Goal: Task Accomplishment & Management: Complete application form

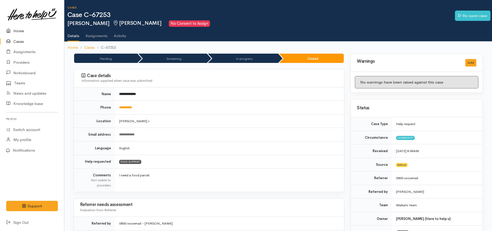
click at [17, 35] on link "Home" at bounding box center [32, 31] width 64 height 11
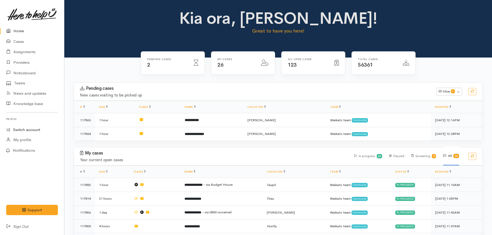
click at [33, 131] on link "Switch account" at bounding box center [32, 130] width 64 height 10
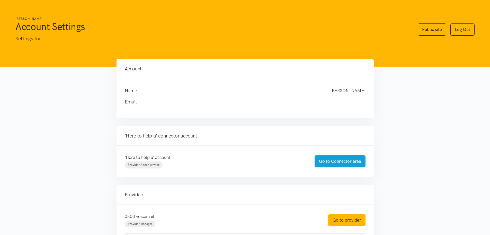
click at [310, 150] on div "'Here to help u' account Provider Administrator Go to Connector area" at bounding box center [245, 160] width 257 height 31
click at [348, 223] on link "Go to provider" at bounding box center [346, 220] width 37 height 12
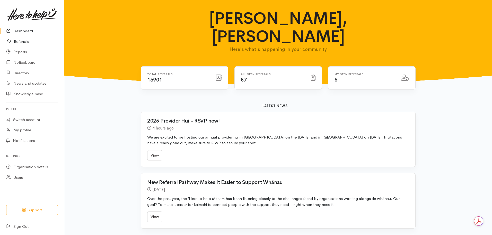
click at [14, 38] on icon at bounding box center [10, 41] width 7 height 6
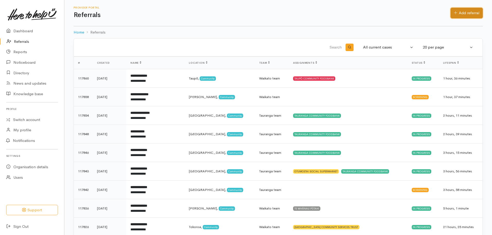
click at [454, 13] on icon at bounding box center [455, 12] width 3 height 3
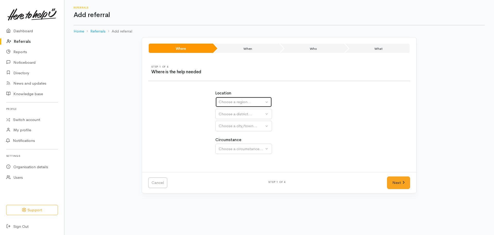
click at [245, 106] on button "Choose a region..." at bounding box center [243, 102] width 57 height 11
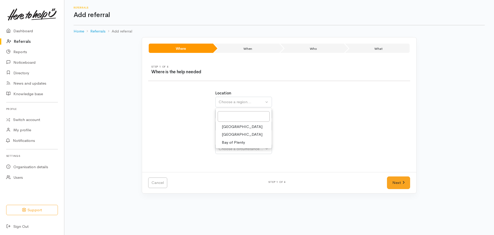
click at [233, 135] on span "Waikato" at bounding box center [242, 134] width 41 height 6
select select "3"
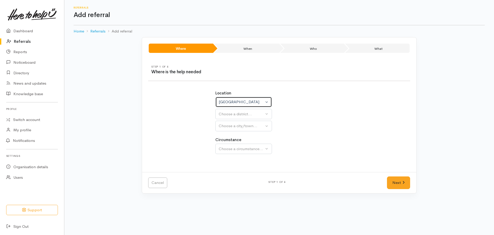
select select
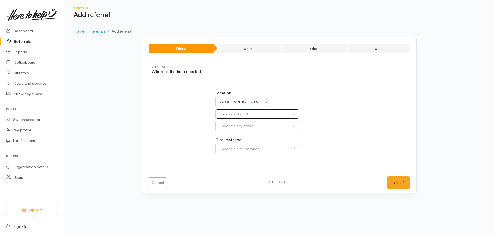
click at [229, 111] on div "Choose a district..." at bounding box center [255, 114] width 72 height 6
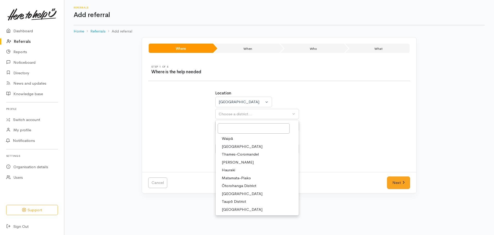
drag, startPoint x: 232, startPoint y: 163, endPoint x: 239, endPoint y: 143, distance: 21.1
click at [232, 163] on span "[PERSON_NAME]" at bounding box center [238, 162] width 32 height 6
select select "4"
select select
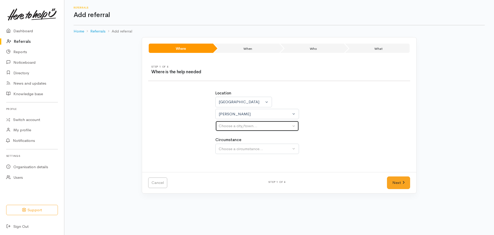
click at [244, 125] on div "Choose a city/town..." at bounding box center [255, 126] width 72 height 6
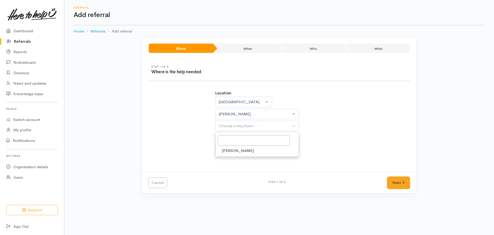
click at [237, 149] on span "[PERSON_NAME]" at bounding box center [238, 151] width 32 height 6
select select "1"
click at [245, 145] on button "Choose a circumstance..." at bounding box center [257, 148] width 84 height 11
click at [237, 170] on link "Community" at bounding box center [257, 173] width 83 height 8
select select "2"
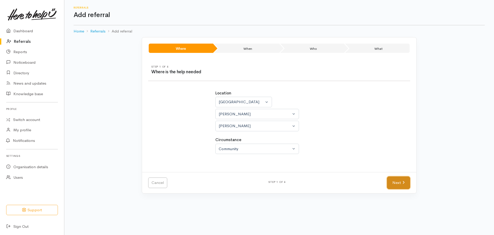
click at [398, 179] on link "Next" at bounding box center [398, 182] width 23 height 13
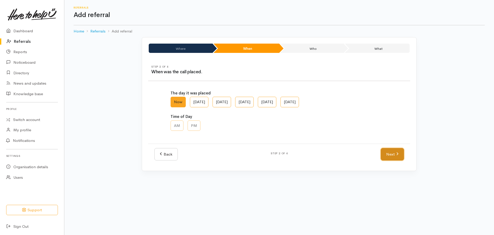
click at [396, 153] on link "Next" at bounding box center [392, 154] width 23 height 13
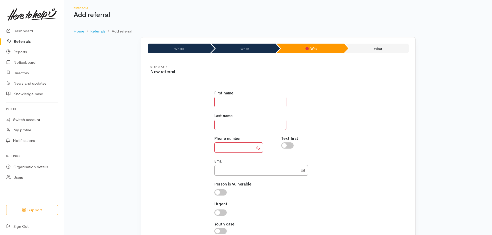
click at [238, 97] on input "text" at bounding box center [250, 102] width 72 height 11
type input "*****"
type input "*******"
click at [232, 147] on input "text" at bounding box center [233, 147] width 39 height 11
click at [227, 143] on input "text" at bounding box center [233, 147] width 39 height 11
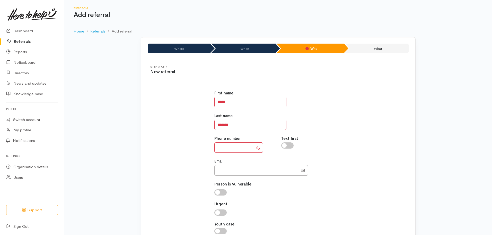
paste input "**********"
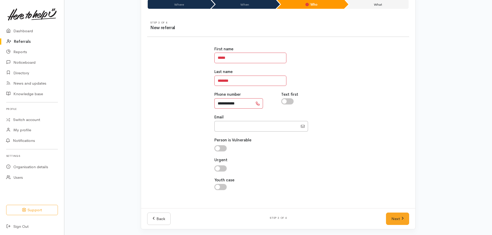
scroll to position [45, 0]
type input "**********"
click at [399, 219] on link "Next" at bounding box center [397, 218] width 23 height 13
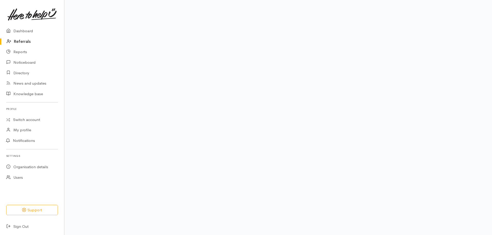
scroll to position [35, 0]
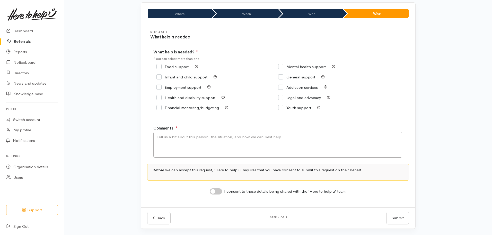
click at [159, 68] on input "Food support" at bounding box center [173, 67] width 32 height 4
checkbox input "true"
click at [191, 144] on textarea "Comments" at bounding box center [277, 145] width 249 height 26
type textarea "Food support please"
click at [215, 192] on input "I consent to these details being shared with the 'Here to help u' team." at bounding box center [216, 191] width 12 height 6
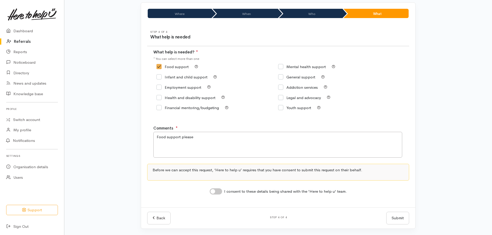
checkbox input "true"
click at [401, 218] on button "Submit" at bounding box center [397, 217] width 23 height 13
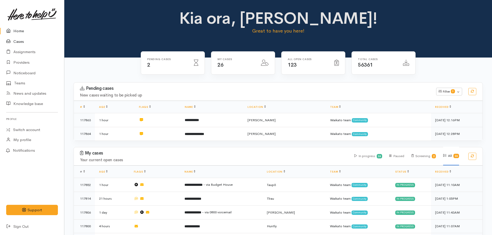
click at [22, 43] on link "Cases" at bounding box center [32, 41] width 64 height 11
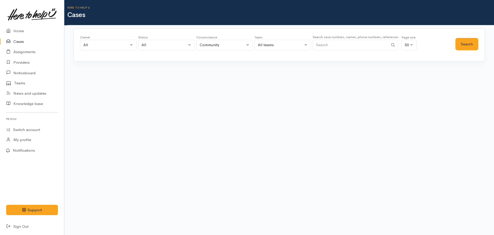
click at [362, 42] on input "Search" at bounding box center [351, 45] width 76 height 11
type input "a"
type input "snowy calibre"
click at [466, 46] on button "Search" at bounding box center [467, 44] width 23 height 13
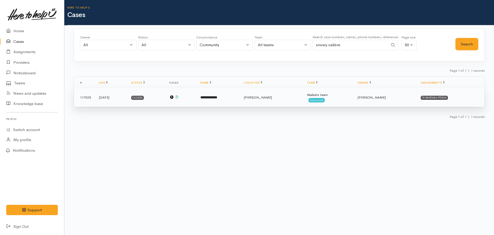
click at [239, 97] on td "**********" at bounding box center [218, 97] width 44 height 19
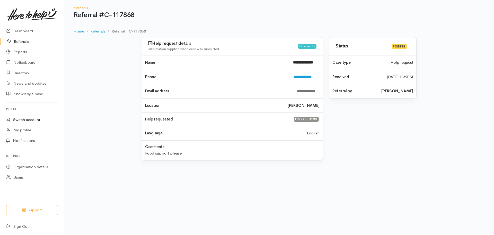
click at [28, 123] on link "Switch account" at bounding box center [32, 120] width 64 height 10
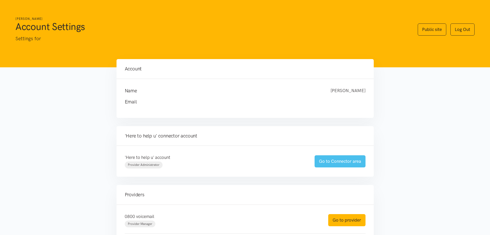
click at [345, 160] on link "Go to Connector area" at bounding box center [340, 161] width 51 height 12
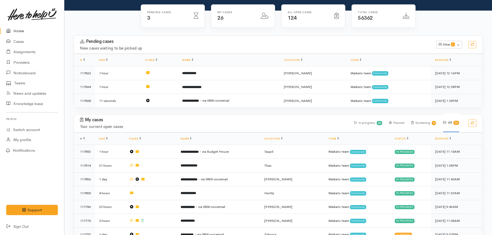
scroll to position [129, 0]
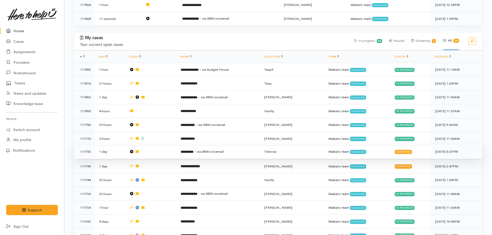
click at [207, 151] on td "**********" at bounding box center [218, 151] width 83 height 14
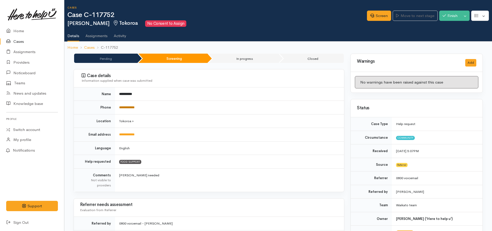
click at [133, 107] on link "**********" at bounding box center [126, 107] width 15 height 3
drag, startPoint x: 149, startPoint y: 132, endPoint x: 148, endPoint y: 124, distance: 8.1
click at [148, 131] on td "**********" at bounding box center [229, 135] width 229 height 14
drag, startPoint x: 148, startPoint y: 104, endPoint x: 116, endPoint y: 103, distance: 32.2
click at [116, 103] on td "**********" at bounding box center [229, 108] width 229 height 14
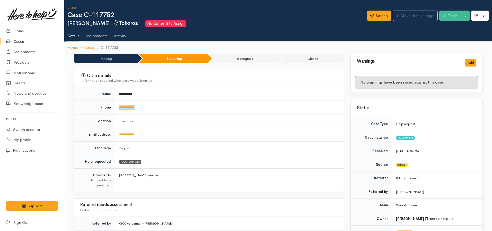
copy link "**********"
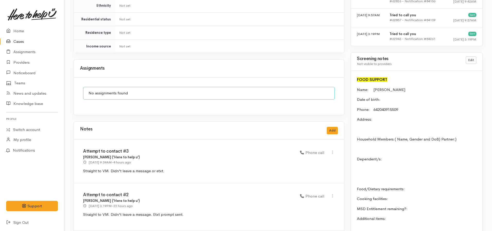
scroll to position [412, 0]
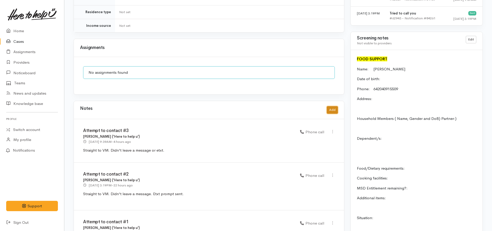
click at [331, 106] on button "Add" at bounding box center [332, 109] width 11 height 7
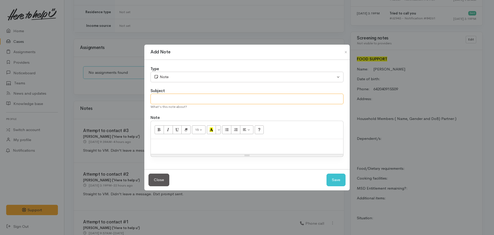
click at [164, 100] on input "text" at bounding box center [247, 98] width 193 height 11
type input "Attempt to contact #4"
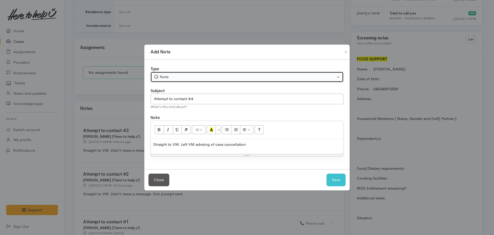
click at [170, 76] on div "Note" at bounding box center [245, 77] width 182 height 6
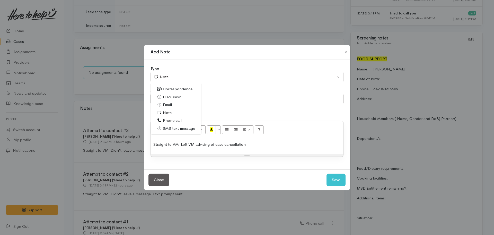
drag, startPoint x: 176, startPoint y: 119, endPoint x: 238, endPoint y: 142, distance: 65.6
click at [176, 119] on span "Phone call" at bounding box center [172, 120] width 19 height 6
select select "3"
click at [278, 148] on div "Straight to VM. Left VM advising of case cancellation" at bounding box center [247, 146] width 193 height 15
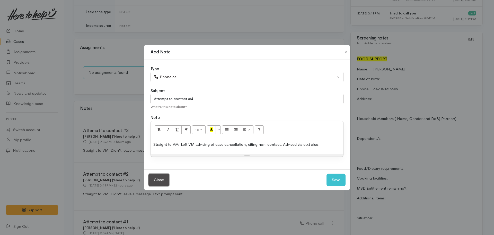
click at [149, 173] on button "Close" at bounding box center [159, 179] width 21 height 13
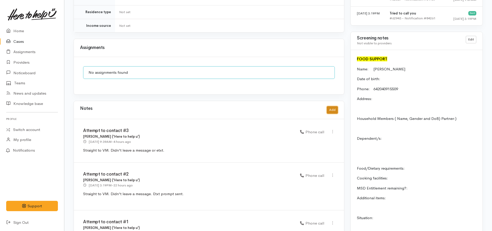
click at [336, 106] on button "Add" at bounding box center [332, 109] width 11 height 7
select select "1"
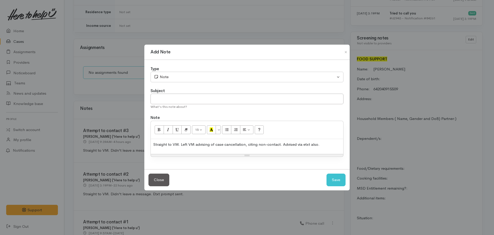
click at [325, 141] on div "Straight to VM. Left VM advising of case cancellation, citing non-contact. Advi…" at bounding box center [247, 146] width 193 height 15
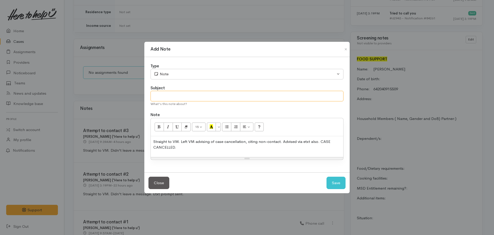
click at [186, 97] on input "text" at bounding box center [247, 96] width 193 height 11
type input "Attempt to contact #4"
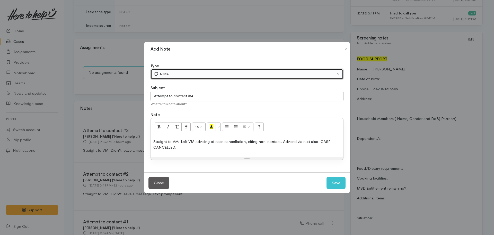
click at [185, 76] on div "Note" at bounding box center [245, 74] width 182 height 6
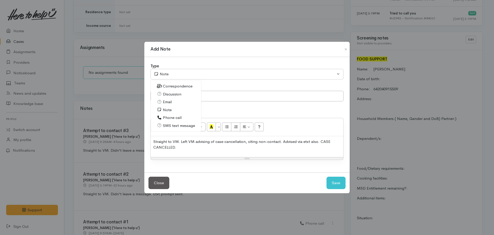
drag, startPoint x: 169, startPoint y: 117, endPoint x: 230, endPoint y: 151, distance: 69.3
click at [169, 117] on span "Phone call" at bounding box center [172, 118] width 19 height 6
select select "3"
click at [332, 184] on button "Save" at bounding box center [336, 182] width 19 height 13
select select "1"
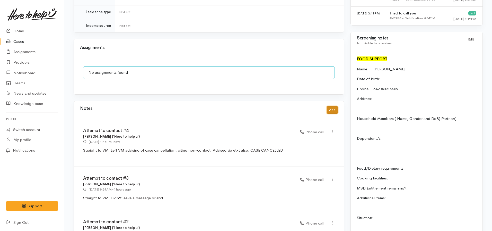
click at [334, 106] on button "Add" at bounding box center [332, 109] width 11 height 7
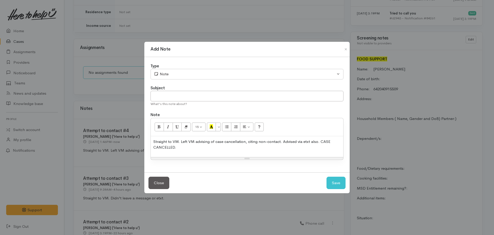
click at [224, 144] on p "Straight to VM. Left VM advising of case cancellation, citing non-contact. Advi…" at bounding box center [246, 145] width 187 height 12
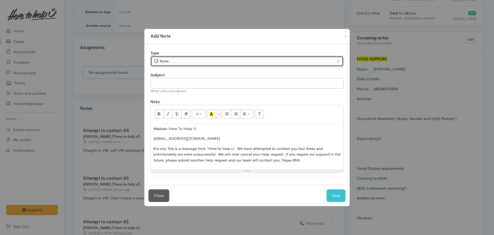
click at [163, 60] on div "Note" at bounding box center [245, 61] width 182 height 6
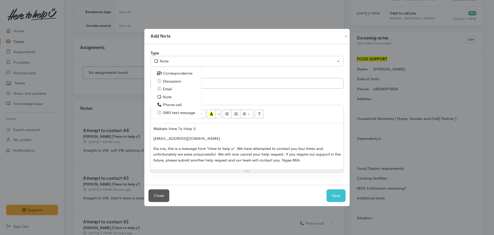
click at [171, 111] on span "SMS text message" at bounding box center [179, 113] width 32 height 6
click at [332, 194] on button "Save" at bounding box center [336, 195] width 19 height 13
select select "1"
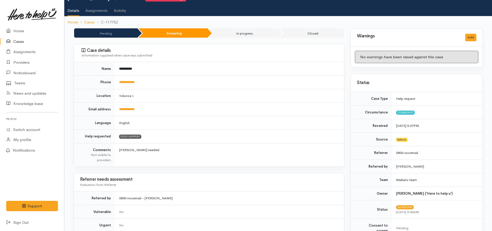
scroll to position [0, 0]
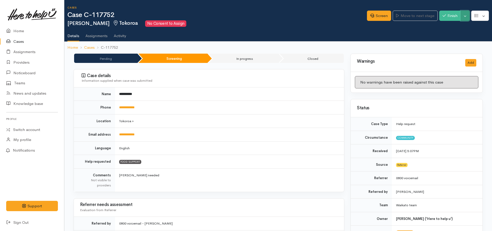
click at [465, 19] on button "Toggle Dropdown" at bounding box center [465, 16] width 9 height 11
click at [447, 35] on link "Cancel" at bounding box center [449, 36] width 41 height 8
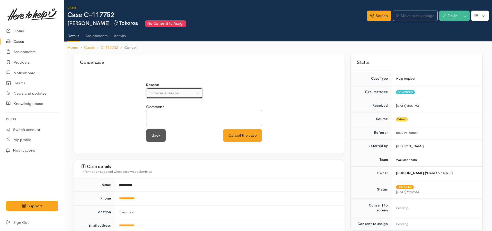
click at [168, 91] on div "Choose a reason..." at bounding box center [172, 93] width 45 height 6
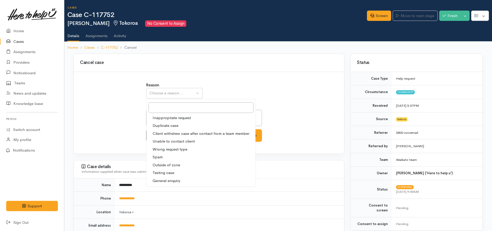
click at [171, 139] on span "Unable to contact client" at bounding box center [174, 141] width 42 height 6
select select "4"
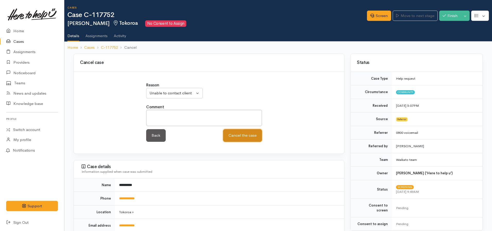
click at [243, 140] on button "Cancel the case" at bounding box center [242, 135] width 39 height 13
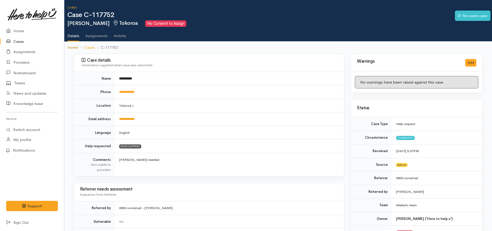
click at [72, 46] on link "Home" at bounding box center [72, 48] width 11 height 6
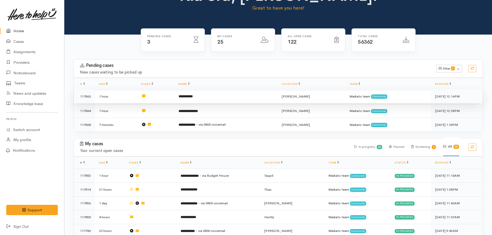
scroll to position [77, 0]
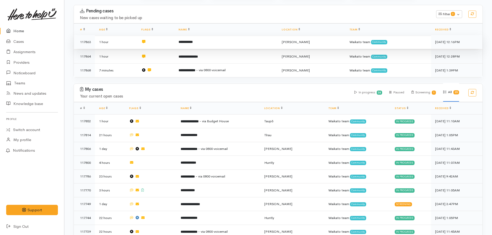
click at [193, 41] on b "**********" at bounding box center [186, 41] width 14 height 3
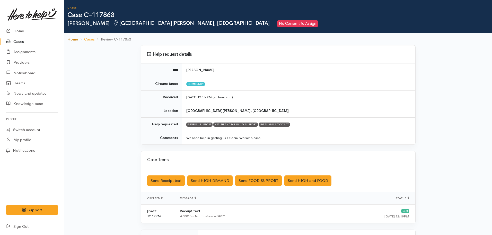
click at [72, 40] on link "Home" at bounding box center [72, 39] width 11 height 6
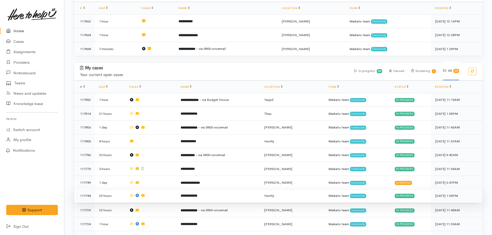
scroll to position [129, 0]
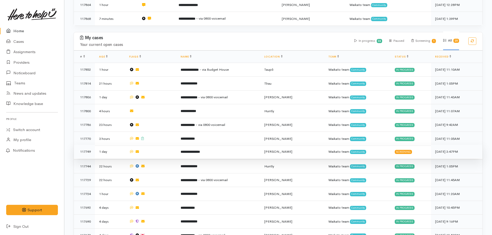
click at [189, 150] on b "**********" at bounding box center [190, 151] width 19 height 3
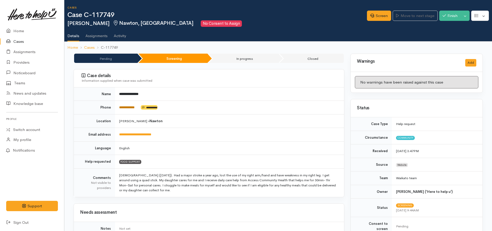
click at [128, 106] on link "**********" at bounding box center [126, 107] width 15 height 3
drag, startPoint x: 142, startPoint y: 106, endPoint x: 119, endPoint y: 107, distance: 23.4
click at [119, 107] on td "**********" at bounding box center [229, 108] width 229 height 14
copy td "**********"
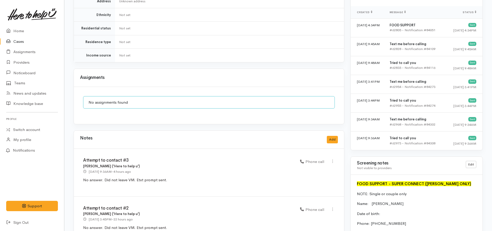
scroll to position [335, 0]
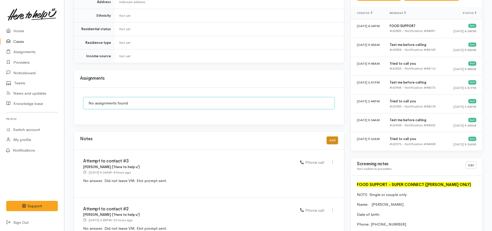
click at [331, 136] on button "Add" at bounding box center [332, 139] width 11 height 7
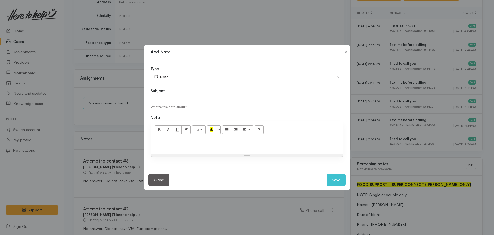
click at [192, 97] on input "text" at bounding box center [247, 98] width 193 height 11
type input "Attempt to contact #4 - CASE CANCELLED"
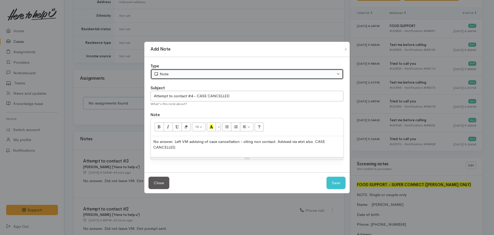
click at [176, 71] on button "Note" at bounding box center [247, 74] width 193 height 11
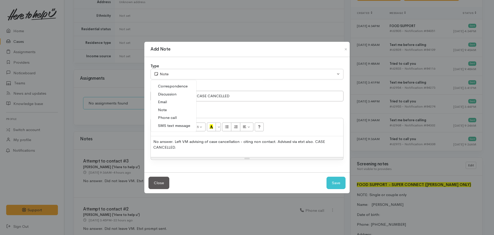
drag, startPoint x: 171, startPoint y: 118, endPoint x: 175, endPoint y: 118, distance: 3.6
click at [171, 118] on span "Phone call" at bounding box center [167, 118] width 19 height 6
select select "3"
click at [334, 178] on button "Save" at bounding box center [336, 182] width 19 height 13
select select "1"
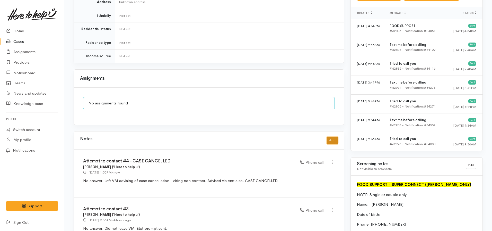
click at [335, 136] on button "Add" at bounding box center [332, 139] width 11 height 7
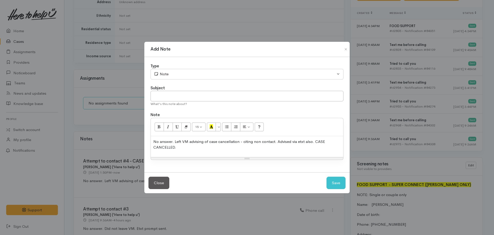
click at [232, 155] on div "No answer. Left VM advising of case cancellation - citing non contact. Advised …" at bounding box center [247, 146] width 193 height 21
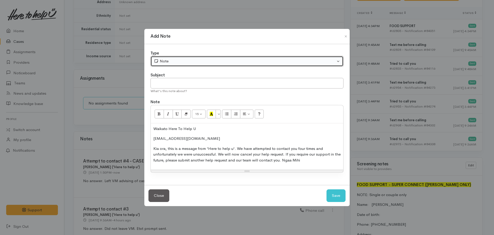
click at [161, 57] on button "Note" at bounding box center [247, 61] width 193 height 11
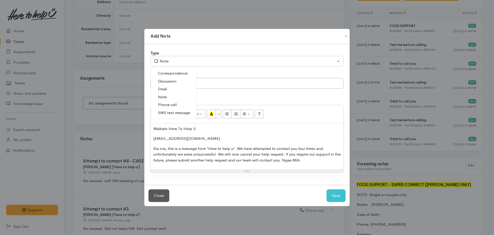
drag, startPoint x: 168, startPoint y: 113, endPoint x: 245, endPoint y: 138, distance: 80.6
click at [169, 114] on span "SMS text message" at bounding box center [174, 113] width 32 height 6
click at [335, 194] on button "Save" at bounding box center [336, 195] width 19 height 13
select select "1"
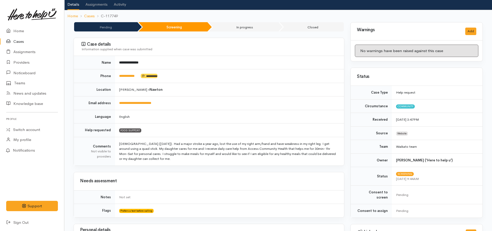
scroll to position [0, 0]
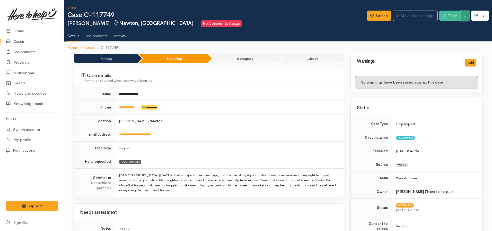
click at [468, 16] on button "Toggle Dropdown" at bounding box center [465, 16] width 9 height 11
click at [450, 35] on link "Cancel" at bounding box center [449, 36] width 41 height 8
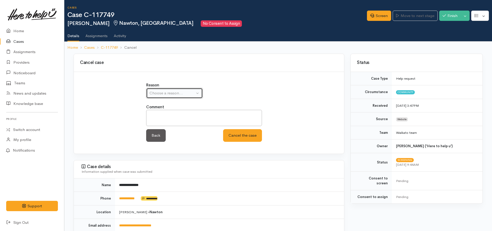
click at [178, 94] on div "Choose a reason..." at bounding box center [172, 93] width 45 height 6
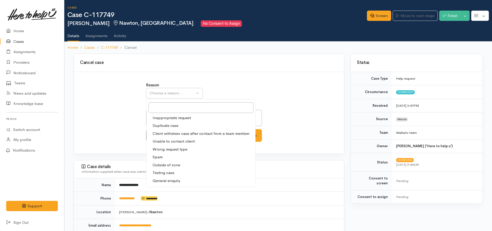
click at [178, 141] on span "Unable to contact client" at bounding box center [174, 141] width 42 height 6
select select "4"
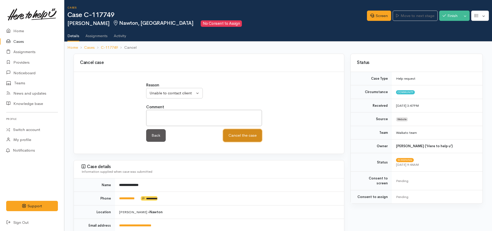
click at [241, 134] on button "Cancel the case" at bounding box center [242, 135] width 39 height 13
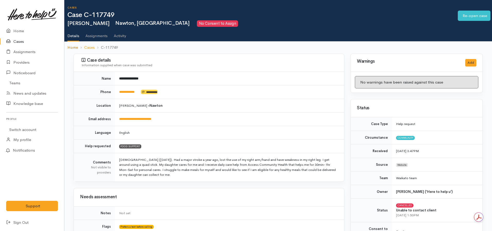
click at [72, 45] on link "Home" at bounding box center [72, 48] width 11 height 6
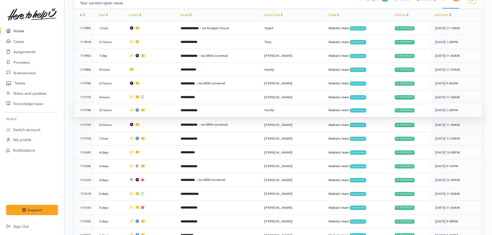
scroll to position [180, 0]
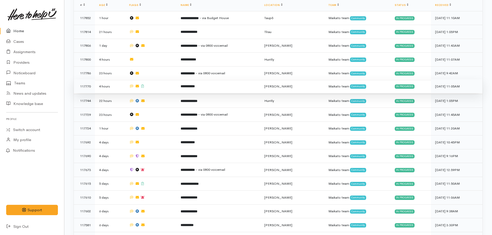
click at [177, 86] on td at bounding box center [150, 86] width 51 height 14
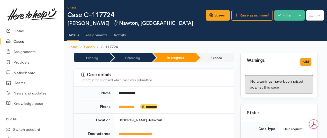
scroll to position [489, 0]
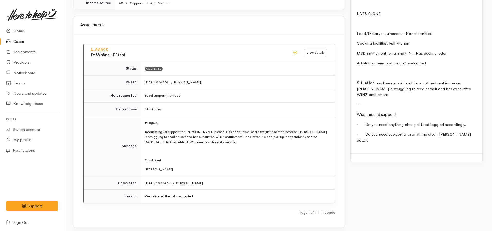
scroll to position [566, 0]
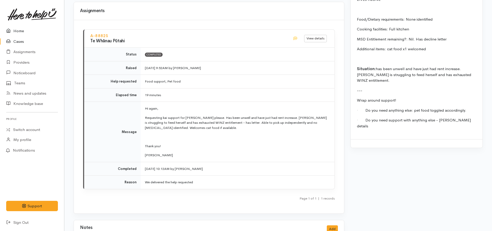
click at [18, 32] on link "Home" at bounding box center [32, 31] width 64 height 11
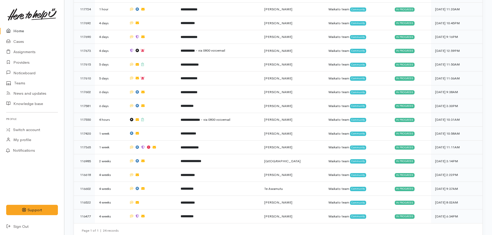
scroll to position [327, 0]
click at [15, 39] on link "Cases" at bounding box center [32, 41] width 64 height 11
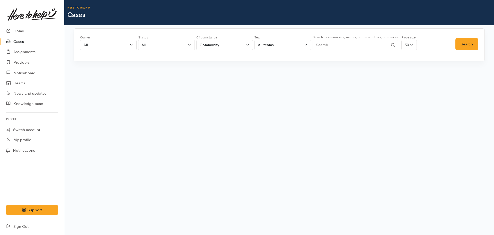
click at [342, 49] on input "Search" at bounding box center [351, 45] width 76 height 11
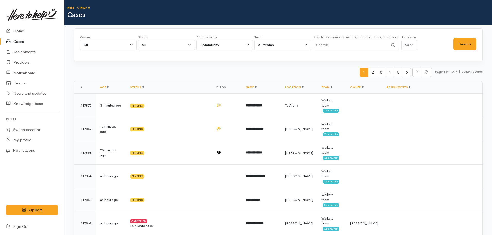
click at [339, 46] on input "Search" at bounding box center [351, 45] width 76 height 11
type input "3"
click at [464, 42] on button "Search" at bounding box center [465, 44] width 23 height 13
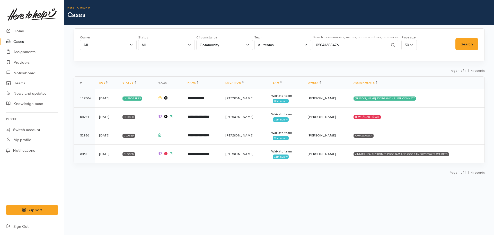
drag, startPoint x: 344, startPoint y: 45, endPoint x: 279, endPoint y: 38, distance: 65.5
click at [279, 38] on div "Owner All My cases Aandrea Murray ('Here to help u') Akash Prakash ('Here to he…" at bounding box center [268, 44] width 376 height 19
type input "0212144098"
click at [473, 41] on button "Search" at bounding box center [467, 44] width 23 height 13
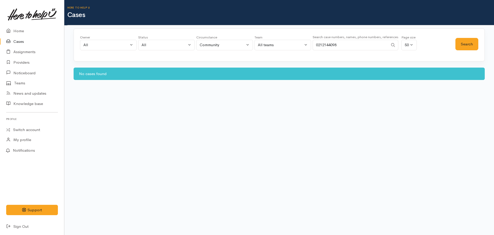
drag, startPoint x: 351, startPoint y: 41, endPoint x: 296, endPoint y: 41, distance: 55.6
click at [296, 41] on div "Owner All My cases Aandrea Murray ('Here to help u') Akash Prakash ('Here to he…" at bounding box center [268, 44] width 376 height 19
type input "0221206416"
click at [468, 47] on button "Search" at bounding box center [467, 44] width 23 height 13
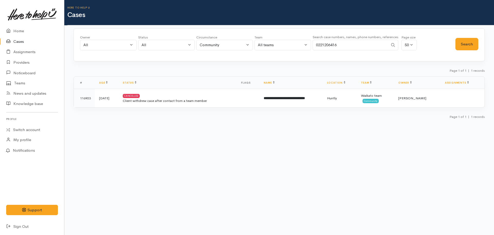
drag, startPoint x: 346, startPoint y: 43, endPoint x: 313, endPoint y: 40, distance: 32.8
click at [313, 40] on input "0221206416" at bounding box center [351, 45] width 76 height 11
click at [358, 47] on input "0221206416" at bounding box center [351, 45] width 76 height 11
drag, startPoint x: 347, startPoint y: 44, endPoint x: 316, endPoint y: 39, distance: 30.5
click at [316, 39] on div "Search case numbers, names, phone numbers, references 0221206416" at bounding box center [356, 43] width 86 height 19
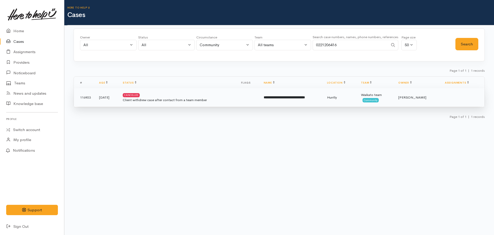
click at [305, 97] on b "**********" at bounding box center [284, 97] width 41 height 3
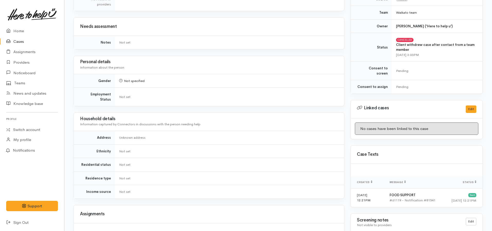
scroll to position [156, 0]
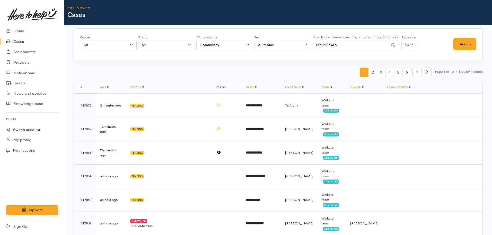
drag, startPoint x: 25, startPoint y: 127, endPoint x: 51, endPoint y: 122, distance: 26.3
click at [25, 127] on link "Switch account" at bounding box center [32, 130] width 64 height 10
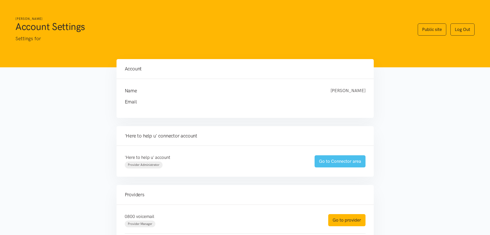
click at [344, 162] on link "Go to Connector area" at bounding box center [340, 161] width 51 height 12
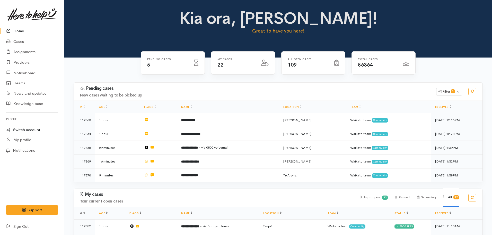
click at [23, 128] on link "Switch account" at bounding box center [32, 130] width 64 height 10
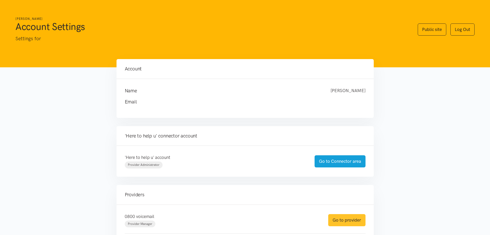
click at [351, 217] on link "Go to provider" at bounding box center [346, 220] width 37 height 12
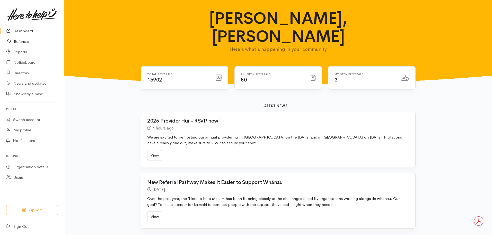
click at [17, 41] on link "Referrals" at bounding box center [32, 41] width 64 height 11
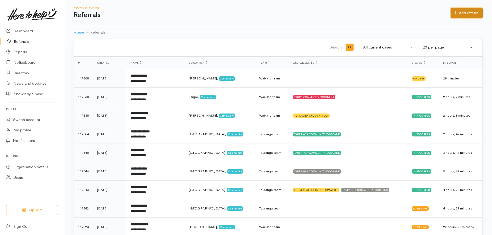
click at [465, 16] on link "Add referral" at bounding box center [467, 13] width 32 height 11
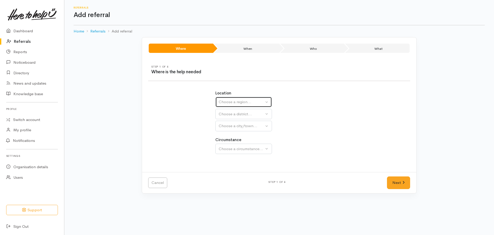
click at [249, 102] on div "Choose a region..." at bounding box center [241, 102] width 45 height 6
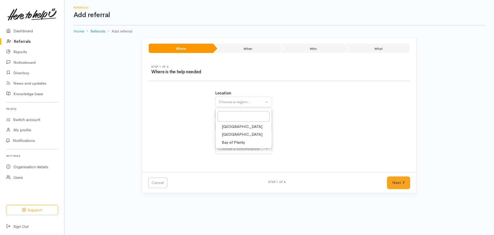
click at [237, 135] on link "Waikato" at bounding box center [244, 134] width 56 height 8
select select "3"
select select
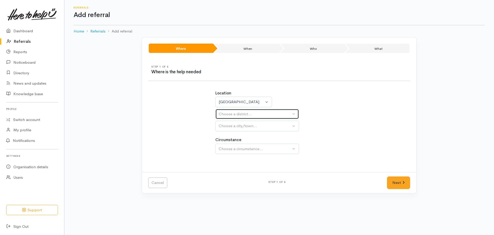
click at [241, 113] on div "Choose a district..." at bounding box center [255, 114] width 72 height 6
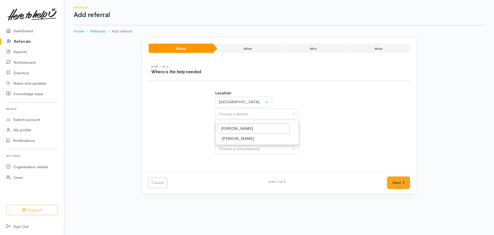
type input "hamilton"
click at [227, 136] on span "[PERSON_NAME]" at bounding box center [238, 138] width 32 height 6
select select "4"
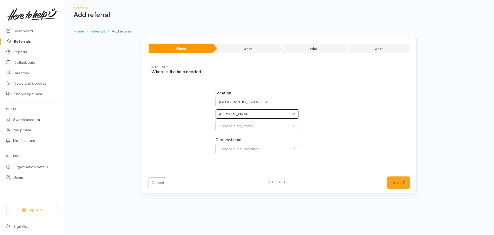
select select
click at [229, 119] on button "[PERSON_NAME]" at bounding box center [257, 114] width 84 height 11
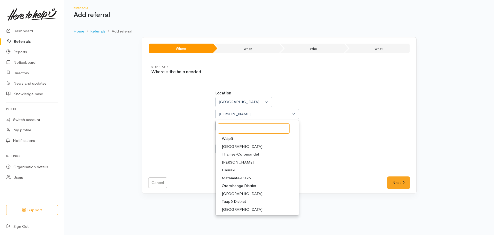
click at [230, 127] on input "Search" at bounding box center [254, 128] width 72 height 11
click at [230, 162] on span "[PERSON_NAME]" at bounding box center [238, 162] width 32 height 6
select select "4"
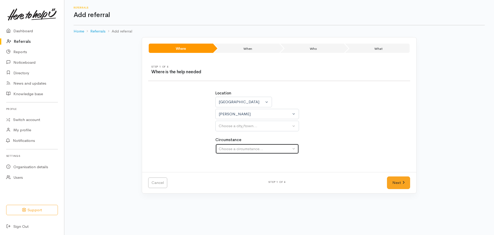
drag, startPoint x: 246, startPoint y: 144, endPoint x: 248, endPoint y: 139, distance: 6.1
click at [246, 144] on button "Choose a circumstance..." at bounding box center [257, 148] width 84 height 11
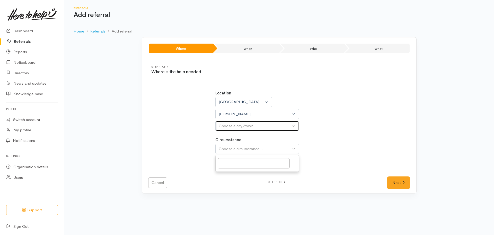
click at [247, 129] on button "Choose a city/town..." at bounding box center [257, 125] width 84 height 11
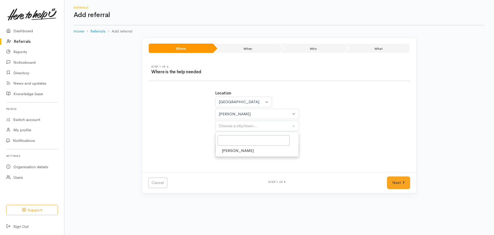
click at [235, 151] on span "[PERSON_NAME]" at bounding box center [238, 151] width 32 height 6
select select "1"
click at [247, 150] on div "Choose a circumstance..." at bounding box center [255, 149] width 72 height 6
click at [302, 142] on div "Circumstance Choose a circumstance..." at bounding box center [279, 145] width 128 height 17
drag, startPoint x: 270, startPoint y: 143, endPoint x: 267, endPoint y: 146, distance: 4.5
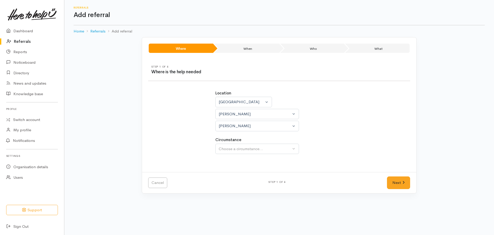
click at [270, 144] on div "Circumstance Community Choose a circumstance..." at bounding box center [279, 145] width 128 height 17
click at [267, 147] on div "Choose a circumstance..." at bounding box center [255, 149] width 72 height 6
drag, startPoint x: 237, startPoint y: 168, endPoint x: 237, endPoint y: 171, distance: 3.1
click at [237, 169] on div at bounding box center [257, 163] width 83 height 13
click at [250, 149] on div "Choose a circumstance..." at bounding box center [255, 149] width 72 height 6
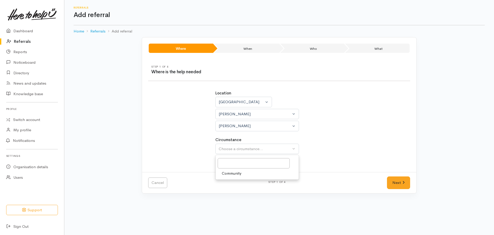
drag, startPoint x: 232, startPoint y: 172, endPoint x: 253, endPoint y: 172, distance: 21.4
click at [233, 172] on span "Community" at bounding box center [232, 173] width 20 height 6
select select "2"
click at [399, 183] on link "Next" at bounding box center [398, 182] width 23 height 13
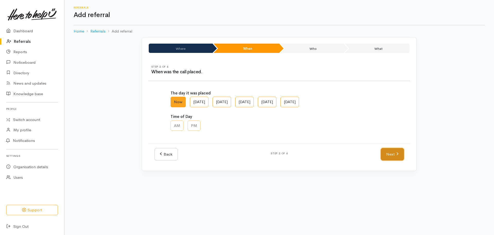
click at [385, 156] on link "Next" at bounding box center [392, 154] width 23 height 13
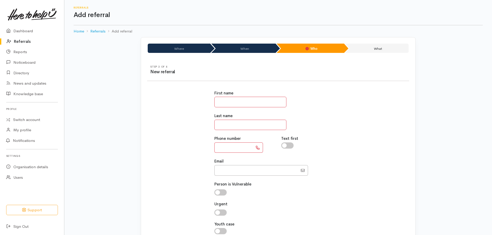
click at [235, 100] on input "text" at bounding box center [250, 102] width 72 height 11
click at [232, 98] on input "text" at bounding box center [250, 102] width 72 height 11
type input "*******"
click at [222, 148] on input "text" at bounding box center [233, 147] width 39 height 11
type input "**********"
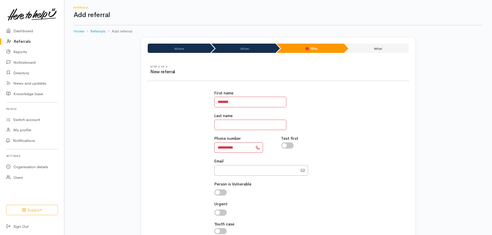
click at [226, 123] on input "text" at bounding box center [250, 124] width 72 height 11
type input "***"
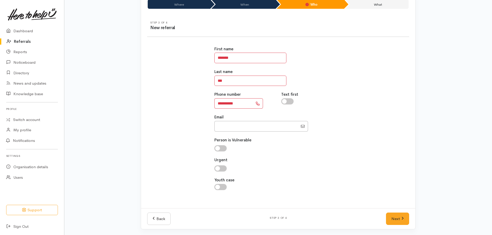
scroll to position [45, 0]
click at [391, 213] on link "Next" at bounding box center [397, 218] width 23 height 13
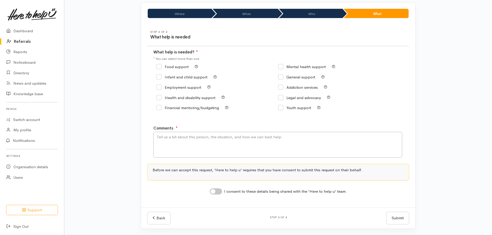
scroll to position [35, 0]
click at [282, 76] on input "General support" at bounding box center [296, 77] width 37 height 4
checkbox input "true"
click at [219, 141] on textarea "Comments" at bounding box center [277, 145] width 249 height 26
type textarea "Selling household furniture. no other info shared"
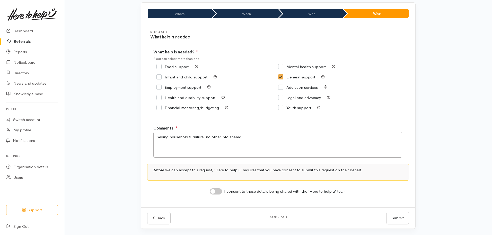
drag, startPoint x: 214, startPoint y: 191, endPoint x: 288, endPoint y: 214, distance: 77.2
click at [214, 191] on input "I consent to these details being shared with the 'Here to help u' team." at bounding box center [216, 191] width 12 height 6
checkbox input "true"
click at [396, 219] on button "Submit" at bounding box center [397, 217] width 23 height 13
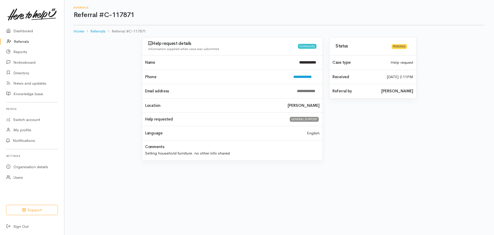
drag, startPoint x: 24, startPoint y: 45, endPoint x: 56, endPoint y: 44, distance: 31.9
click at [24, 45] on link "Referrals" at bounding box center [32, 41] width 64 height 11
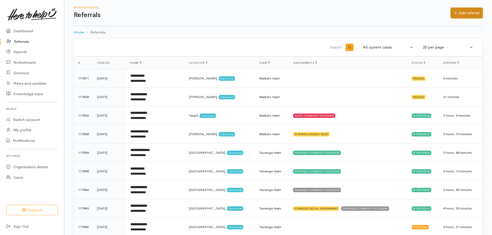
click at [468, 16] on link "Add referral" at bounding box center [467, 13] width 32 height 11
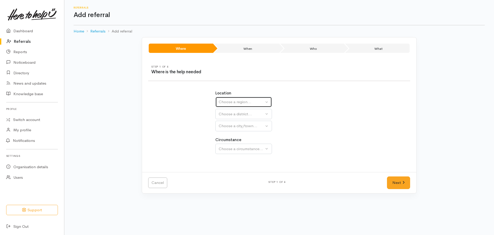
click at [236, 101] on div "Choose a region..." at bounding box center [241, 102] width 45 height 6
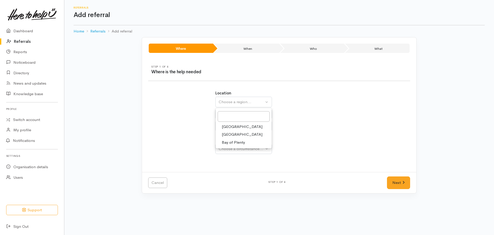
drag, startPoint x: 229, startPoint y: 133, endPoint x: 233, endPoint y: 119, distance: 15.0
click at [230, 132] on span "Waikato" at bounding box center [242, 134] width 41 height 6
select select "3"
select select
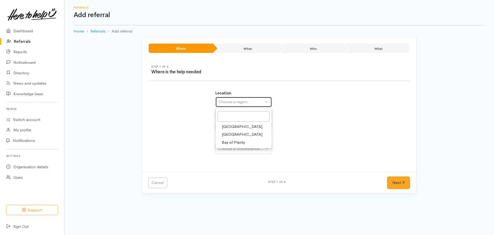
select select
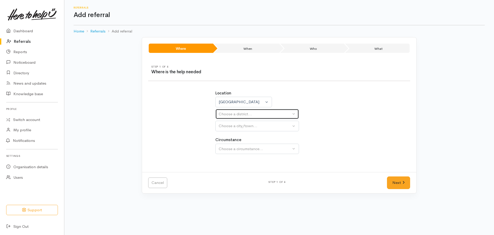
click at [233, 111] on div "Choose a district..." at bounding box center [255, 114] width 72 height 6
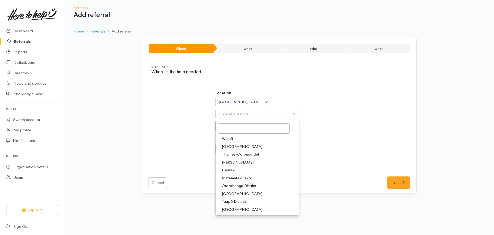
click at [231, 162] on span "[PERSON_NAME]" at bounding box center [238, 162] width 32 height 6
select select "4"
select select
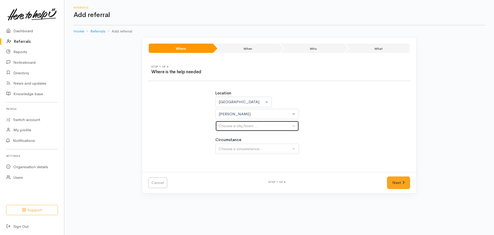
click at [232, 124] on div "Choose a city/town..." at bounding box center [255, 126] width 72 height 6
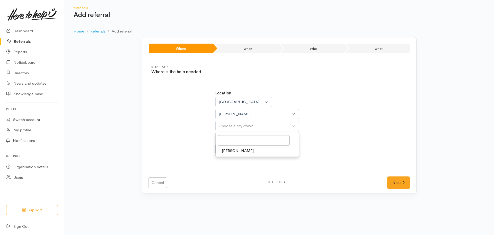
click at [231, 150] on span "[PERSON_NAME]" at bounding box center [238, 151] width 32 height 6
select select "1"
click at [237, 137] on label "Circumstance" at bounding box center [228, 140] width 26 height 6
click at [239, 146] on div "Choose a circumstance..." at bounding box center [255, 149] width 72 height 6
click at [234, 171] on span "Community" at bounding box center [232, 173] width 20 height 6
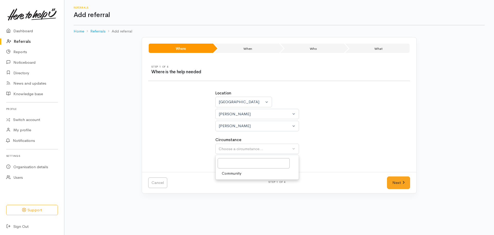
select select "2"
click at [402, 184] on link "Next" at bounding box center [398, 182] width 23 height 13
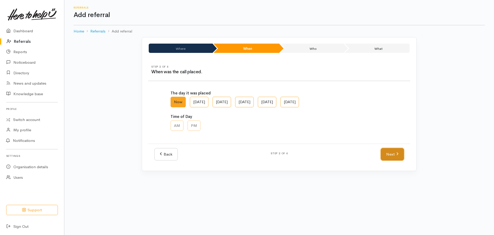
click at [395, 154] on link "Next" at bounding box center [392, 154] width 23 height 13
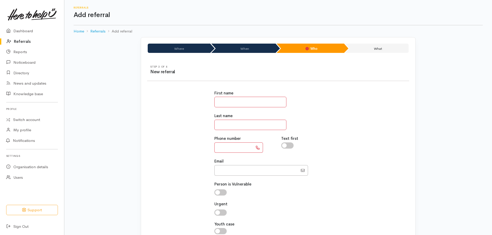
click at [237, 105] on input "text" at bounding box center [250, 102] width 72 height 11
type input "****"
click at [233, 129] on input "text" at bounding box center [250, 124] width 72 height 11
type input "***"
click at [227, 147] on input "text" at bounding box center [233, 147] width 39 height 11
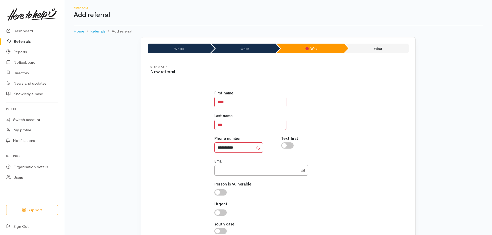
type input "**********"
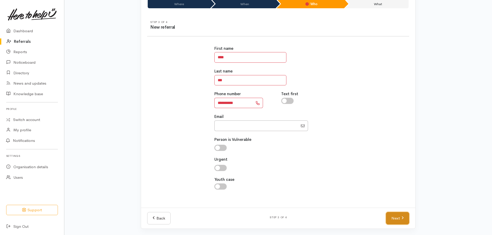
click at [392, 212] on link "Next" at bounding box center [397, 218] width 23 height 13
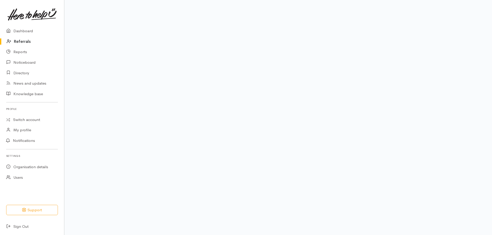
scroll to position [35, 0]
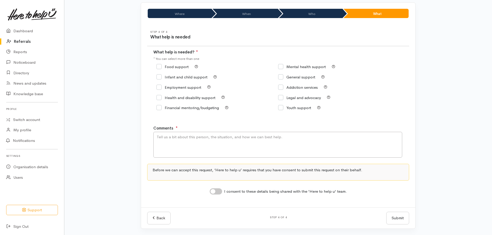
click at [281, 77] on input "General support" at bounding box center [296, 77] width 37 height 4
checkbox input "true"
drag, startPoint x: 220, startPoint y: 144, endPoint x: 226, endPoint y: 142, distance: 6.8
click at [223, 143] on textarea "Comments" at bounding box center [277, 145] width 249 height 26
type textarea "Help to get a new phone. Advised to contact us via district court"
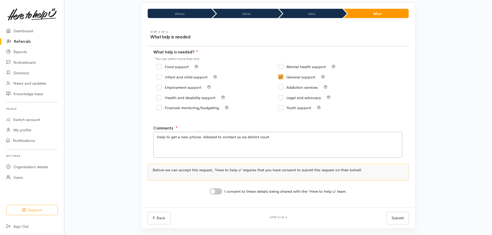
drag, startPoint x: 214, startPoint y: 191, endPoint x: 232, endPoint y: 195, distance: 18.5
click at [214, 191] on input "I consent to these details being shared with the 'Here to help u' team." at bounding box center [216, 191] width 12 height 6
checkbox input "true"
click at [397, 218] on button "Submit" at bounding box center [397, 217] width 23 height 13
